Goal: Information Seeking & Learning: Learn about a topic

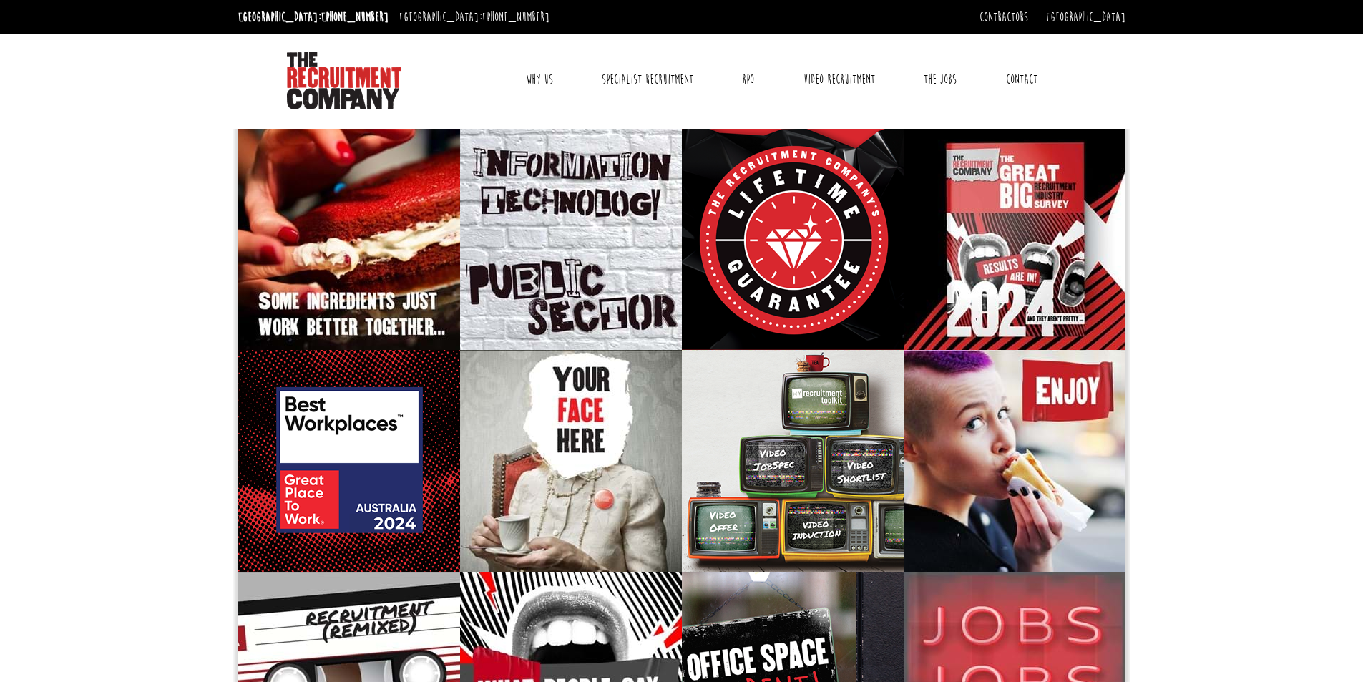
click at [535, 74] on link "Why Us" at bounding box center [539, 80] width 49 height 36
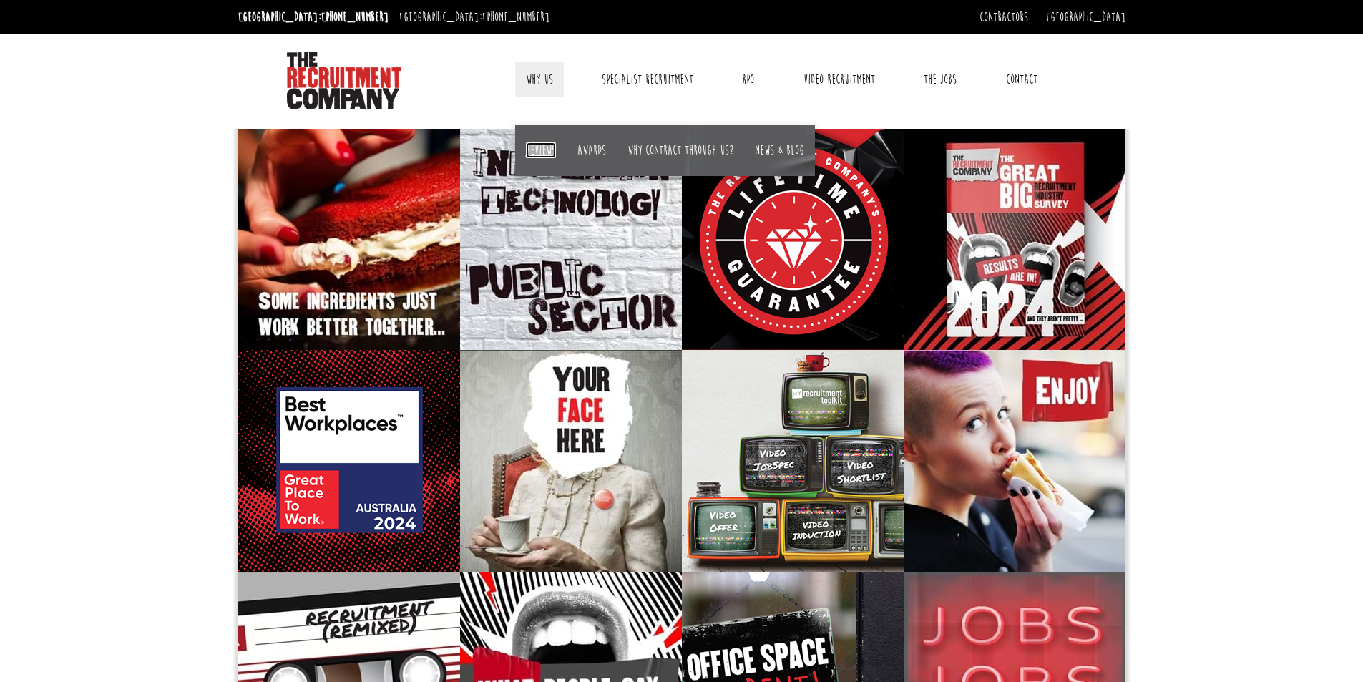
click at [543, 145] on link "Reviews" at bounding box center [541, 150] width 30 height 16
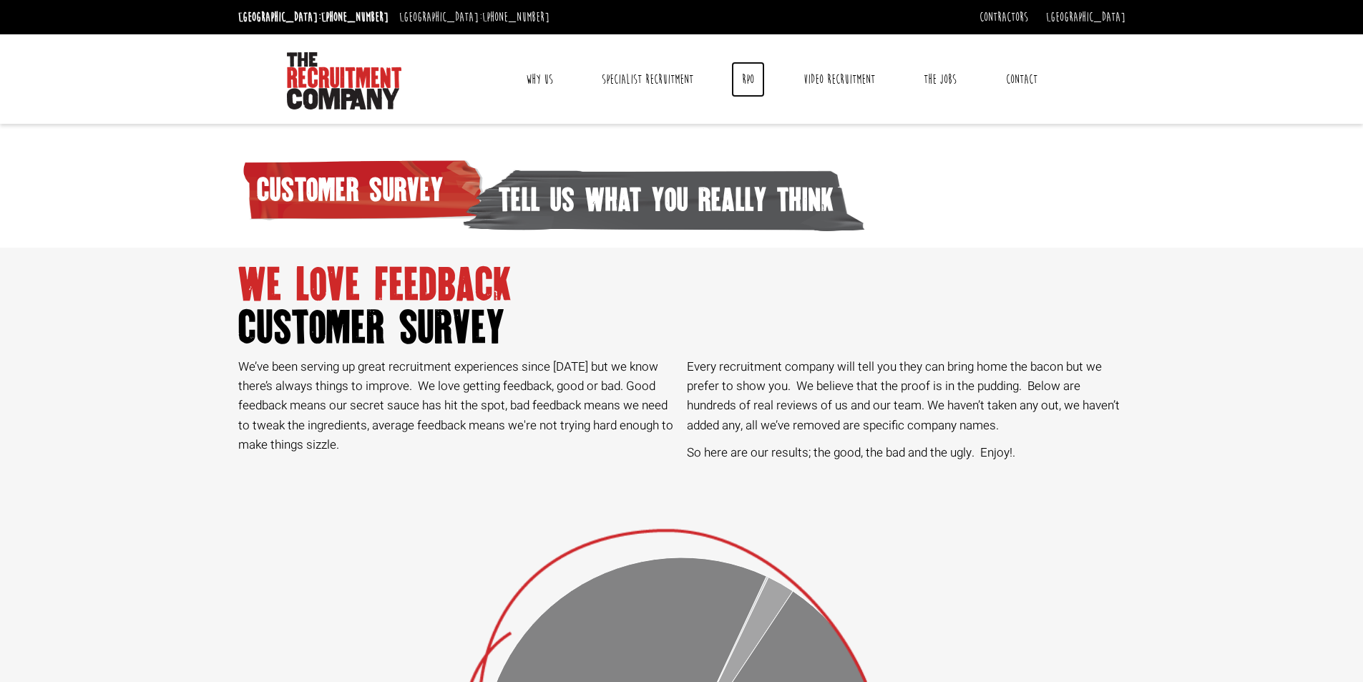
click at [746, 77] on link "RPO" at bounding box center [748, 80] width 34 height 36
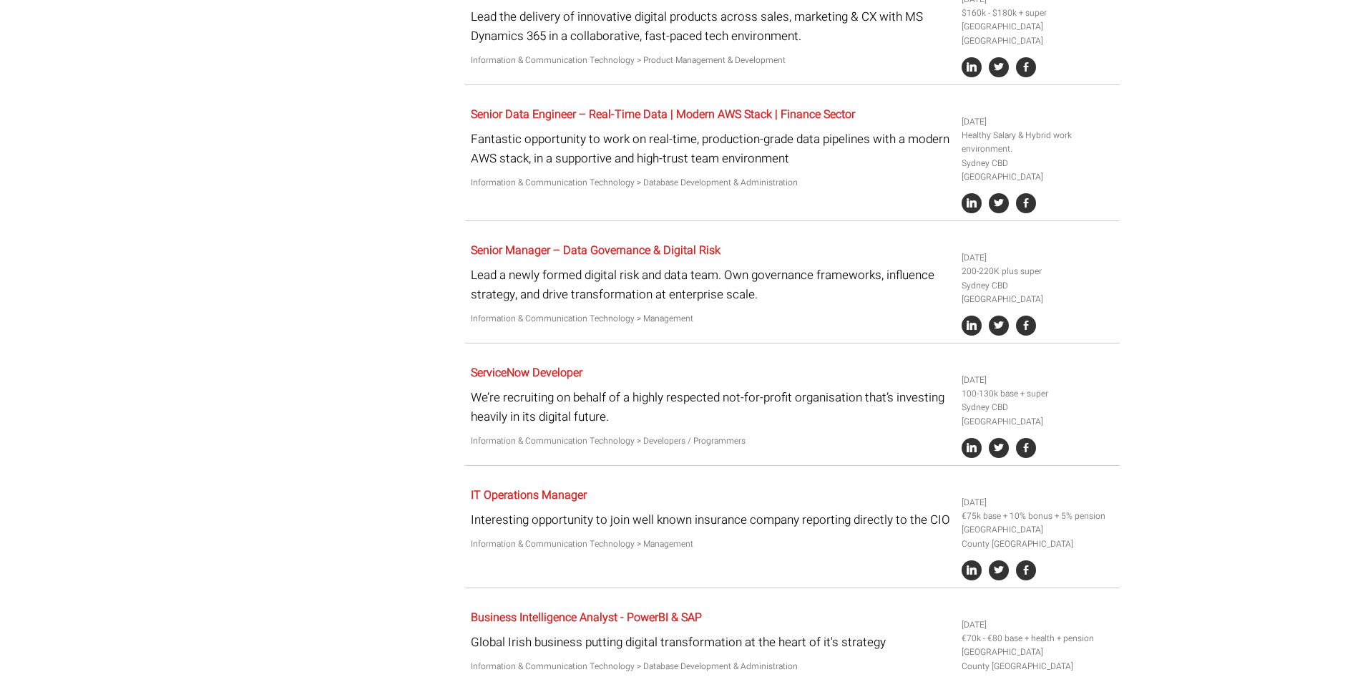
scroll to position [1133, 0]
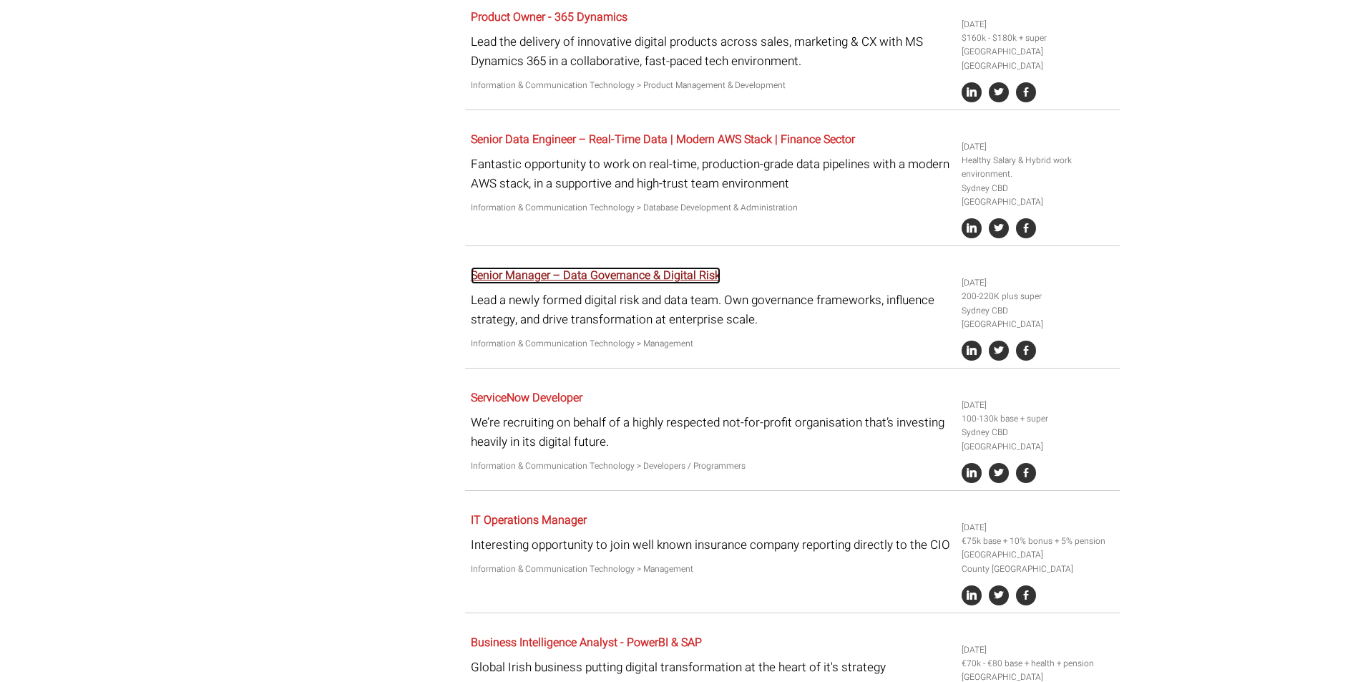
click at [658, 267] on link "Senior Manager – Data Governance & Digital Risk" at bounding box center [596, 275] width 250 height 17
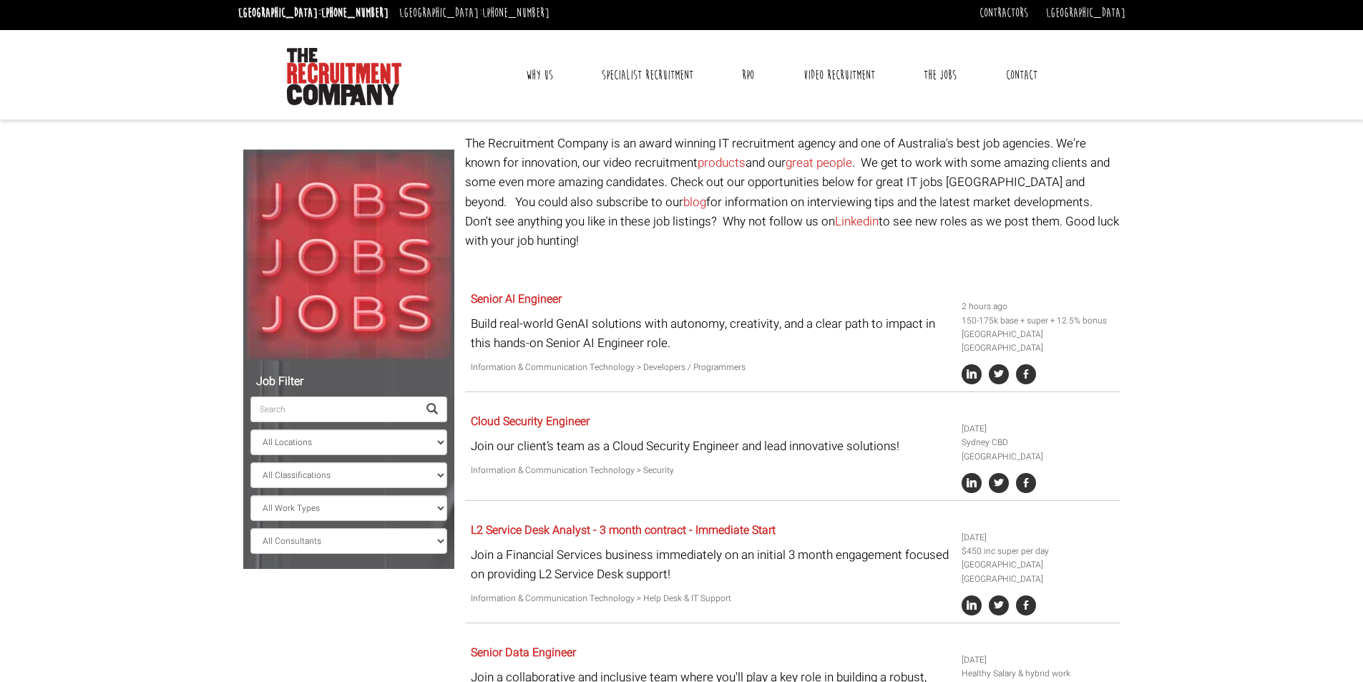
scroll to position [0, 0]
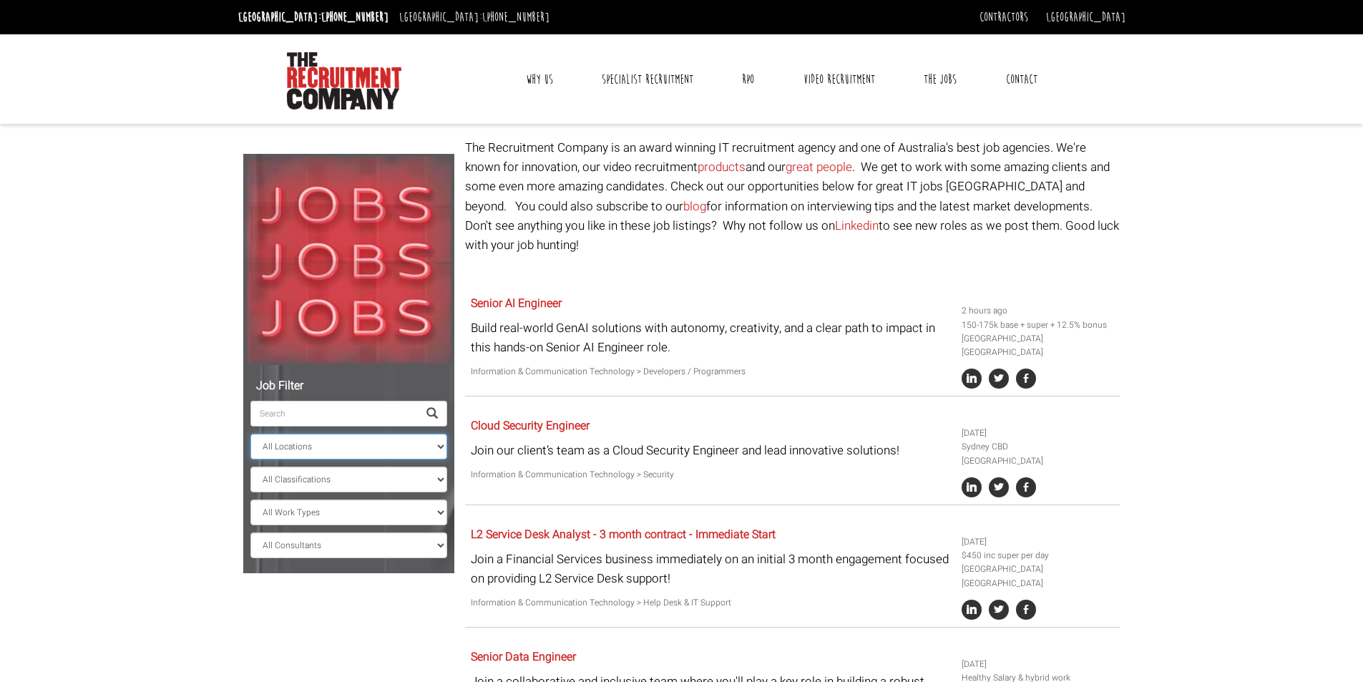
click at [305, 442] on select "All Locations Sydney Melbourne Ireland Sydney CBD Parramatta Circular Quay Nort…" at bounding box center [348, 447] width 197 height 26
select select "[GEOGRAPHIC_DATA]"
click at [250, 434] on select "All Locations Sydney Melbourne Ireland Sydney CBD Parramatta Circular Quay Nort…" at bounding box center [348, 447] width 197 height 26
